Goal: Task Accomplishment & Management: Use online tool/utility

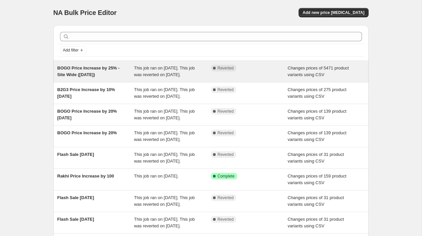
click at [98, 78] on div "BOGO Price Increase by 25% - Site Wide (Sep'25)" at bounding box center [95, 71] width 77 height 13
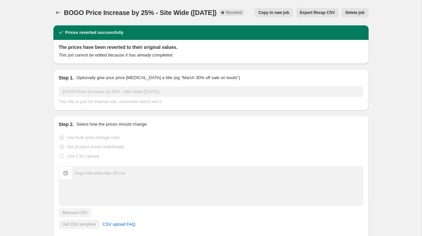
click at [268, 14] on span "Copy to new job" at bounding box center [274, 12] width 31 height 5
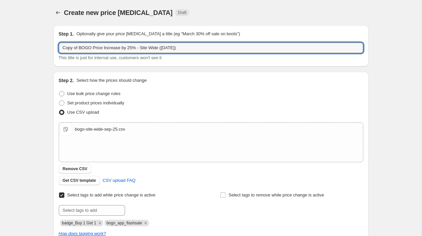
drag, startPoint x: 74, startPoint y: 49, endPoint x: 39, endPoint y: 49, distance: 35.5
click at [39, 49] on div "Create new price change job. This page is ready Create new price change job Dra…" at bounding box center [211, 172] width 422 height 345
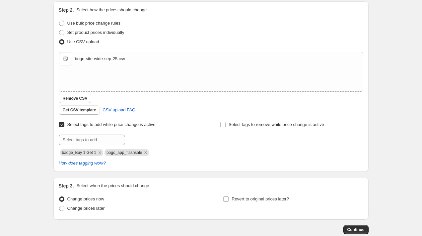
scroll to position [109, 0]
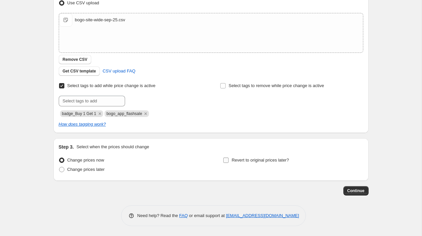
type input "Redo of BOGO Price Increase by 25% - Site Wide (Sep'25)"
click at [232, 159] on span "Revert to original prices later?" at bounding box center [260, 159] width 57 height 5
click at [229, 159] on input "Revert to original prices later?" at bounding box center [226, 159] width 5 height 5
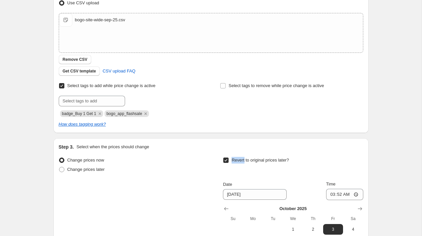
click at [232, 159] on span "Revert to original prices later?" at bounding box center [260, 159] width 57 height 5
click at [229, 159] on input "Revert to original prices later?" at bounding box center [226, 159] width 5 height 5
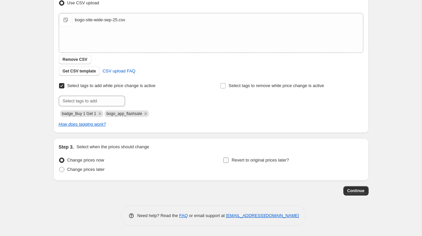
click at [265, 158] on span "Revert to original prices later?" at bounding box center [260, 159] width 57 height 5
click at [229, 158] on input "Revert to original prices later?" at bounding box center [226, 159] width 5 height 5
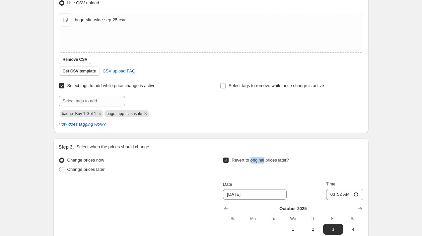
click at [265, 158] on span "Revert to original prices later?" at bounding box center [260, 159] width 57 height 5
click at [229, 158] on input "Revert to original prices later?" at bounding box center [226, 159] width 5 height 5
checkbox input "false"
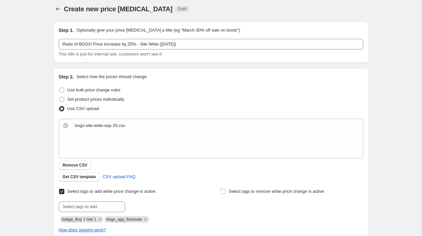
scroll to position [0, 0]
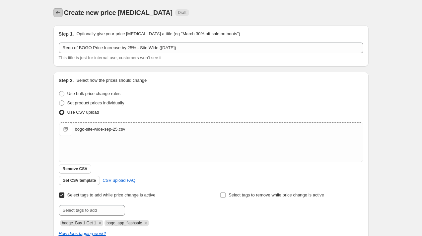
click at [57, 14] on icon "Price change jobs" at bounding box center [58, 12] width 7 height 7
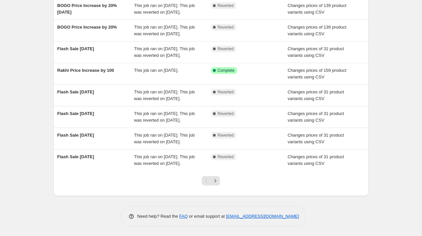
scroll to position [113, 0]
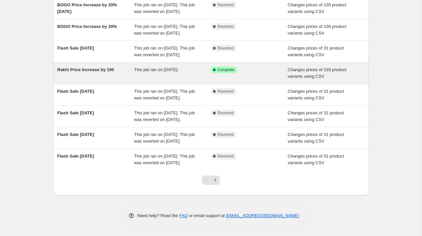
click at [102, 72] on span "Rakhi Price Increase by 100" at bounding box center [85, 69] width 57 height 5
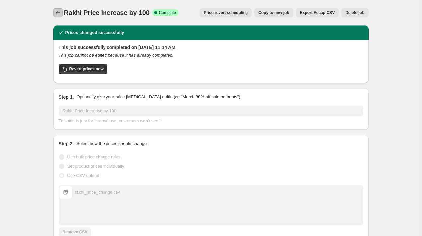
click at [61, 12] on icon "Price change jobs" at bounding box center [58, 12] width 7 height 7
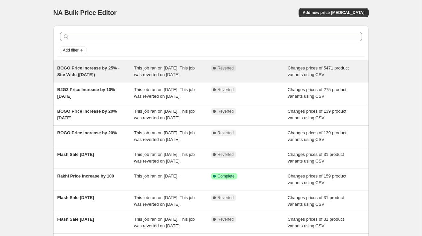
click at [106, 71] on div "BOGO Price Increase by 25% - Site Wide (Sep'25)" at bounding box center [95, 71] width 77 height 13
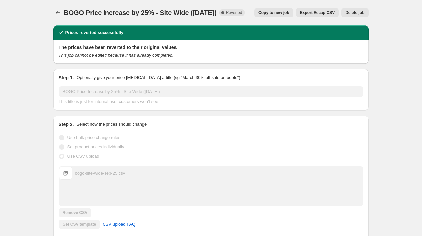
click at [269, 16] on button "Copy to new job" at bounding box center [274, 12] width 39 height 9
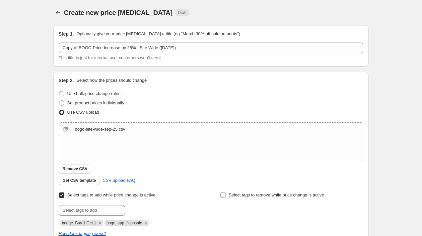
scroll to position [109, 0]
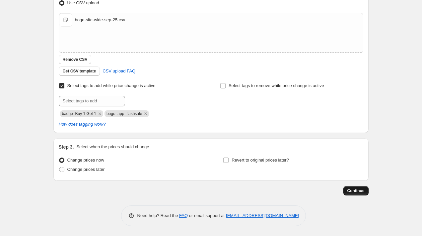
click at [358, 187] on button "Continue" at bounding box center [356, 190] width 25 height 9
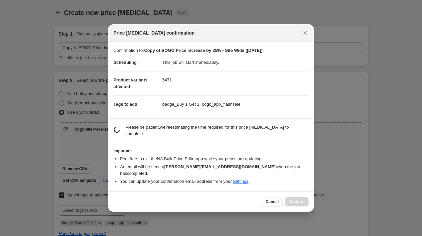
scroll to position [0, 0]
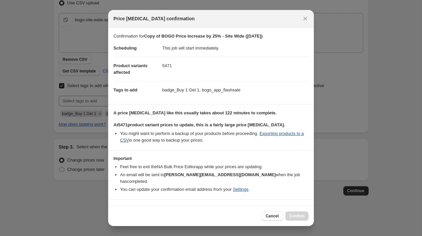
click at [118, 207] on input "I understand that this price change job will affect 5471 product variants" at bounding box center [116, 209] width 5 height 5
checkbox input "true"
click at [296, 215] on span "Confirm" at bounding box center [297, 215] width 15 height 5
